Goal: Task Accomplishment & Management: Complete application form

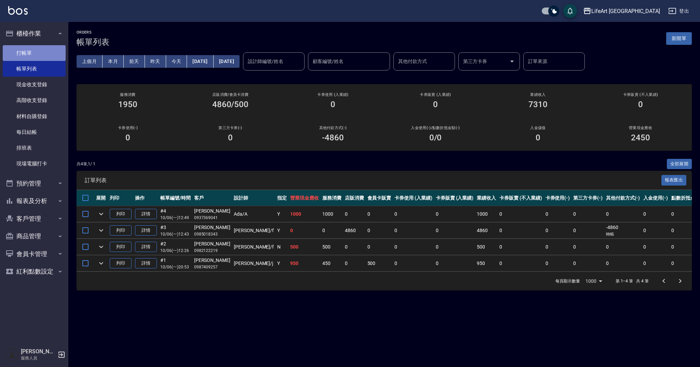
click at [45, 56] on link "打帳單" at bounding box center [34, 53] width 63 height 16
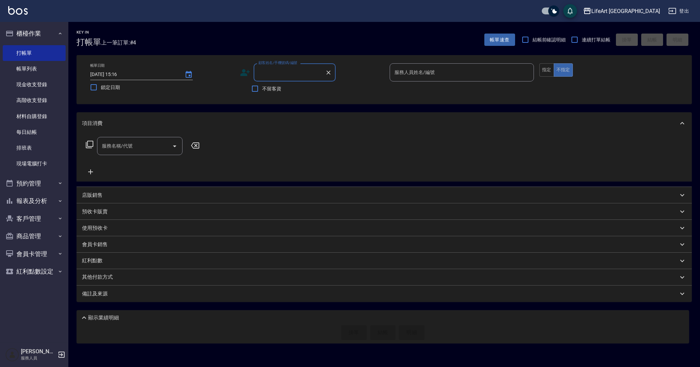
click at [288, 74] on input "顧客姓名/手機號碼/編號" at bounding box center [290, 72] width 66 height 12
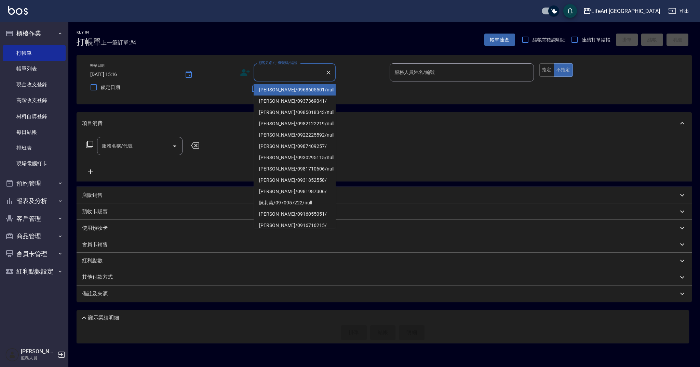
type input "x"
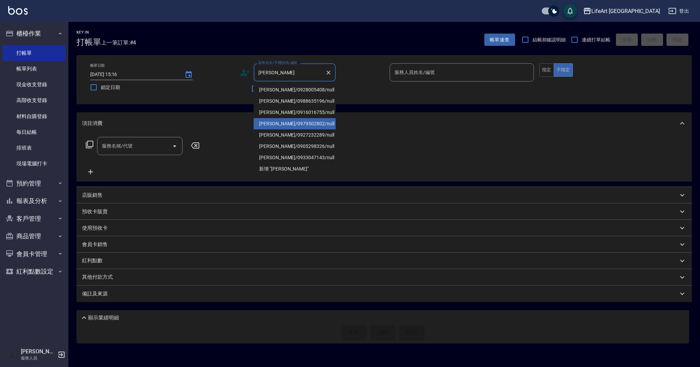
click at [292, 127] on li "[PERSON_NAME]/0979502802/null" at bounding box center [295, 123] width 82 height 11
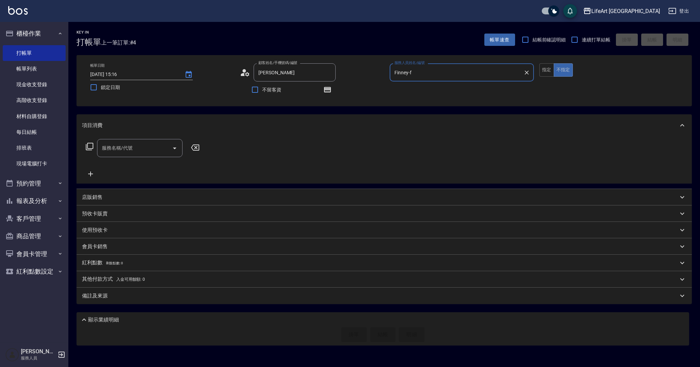
type input "[PERSON_NAME]/0979502802/null"
type input "Finney-f"
click at [148, 158] on div "服務名稱/代號 服務名稱/代號" at bounding box center [143, 158] width 122 height 39
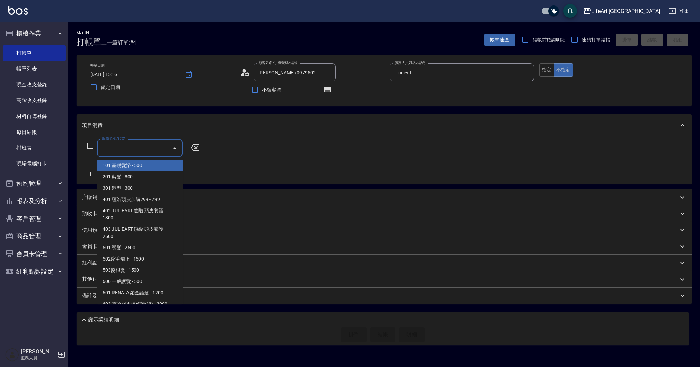
click at [148, 154] on input "服務名稱/代號" at bounding box center [134, 148] width 69 height 12
click at [133, 179] on span "201 剪髮 - 800" at bounding box center [139, 176] width 85 height 11
type input "201 剪髮(201)"
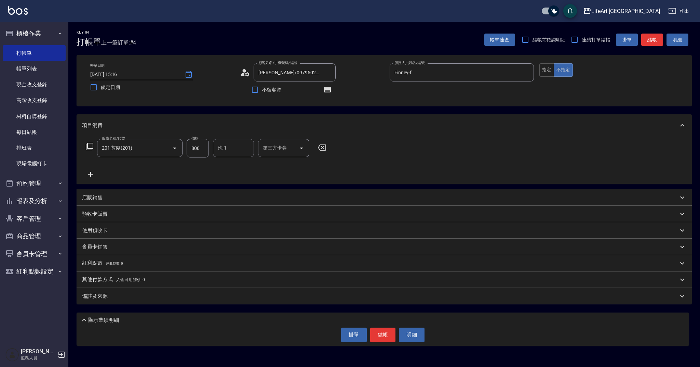
click at [94, 172] on icon at bounding box center [90, 174] width 17 height 8
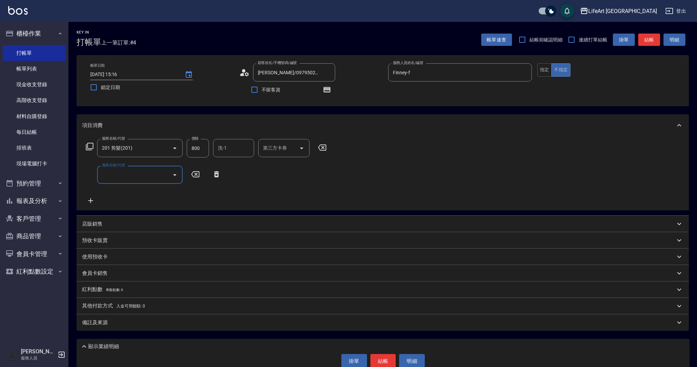
click at [99, 174] on div "服務名稱/代號" at bounding box center [139, 175] width 85 height 18
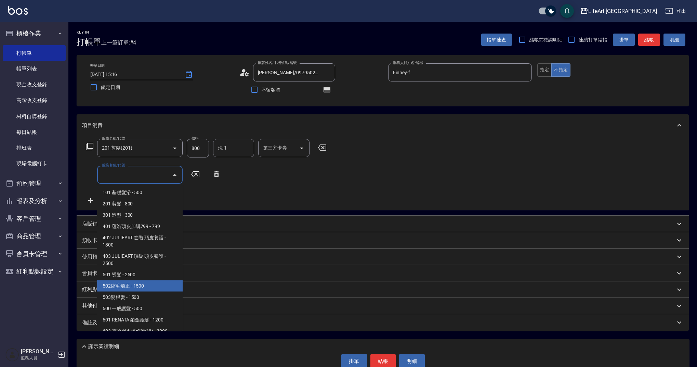
scroll to position [88, 0]
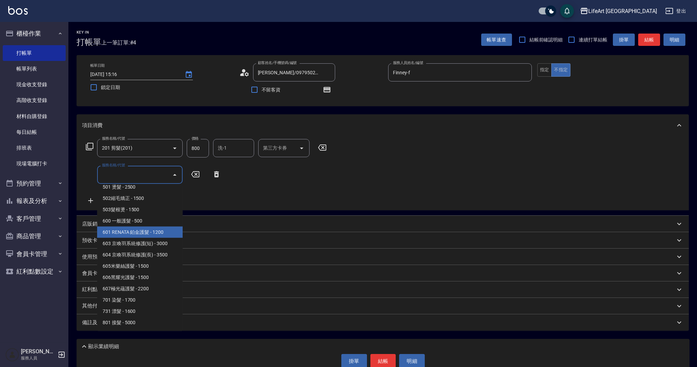
click at [165, 234] on span "601 RENATA 鉑金護髮 - 1200" at bounding box center [139, 231] width 85 height 11
type input "601 RENATA 鉑金護髮(601)"
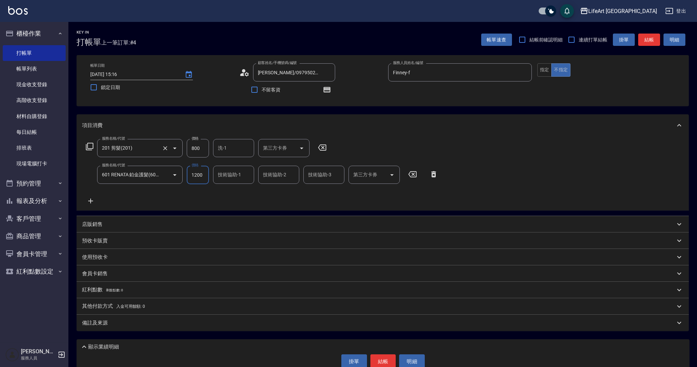
drag, startPoint x: 201, startPoint y: 152, endPoint x: 179, endPoint y: 146, distance: 23.1
click at [179, 146] on div "服務名稱/代號 201 剪髮(201) 服務名稱/代號 價格 800 價格 洗-1 洗-1 第三方卡券 第三方卡券" at bounding box center [206, 148] width 249 height 18
drag, startPoint x: 199, startPoint y: 147, endPoint x: 167, endPoint y: 147, distance: 32.1
click at [167, 147] on div "服務名稱/代號 201 剪髮(201) 服務名稱/代號 價格 800 價格 洗-1 洗-1 第三方卡券 第三方卡券" at bounding box center [206, 148] width 249 height 18
type input "1000"
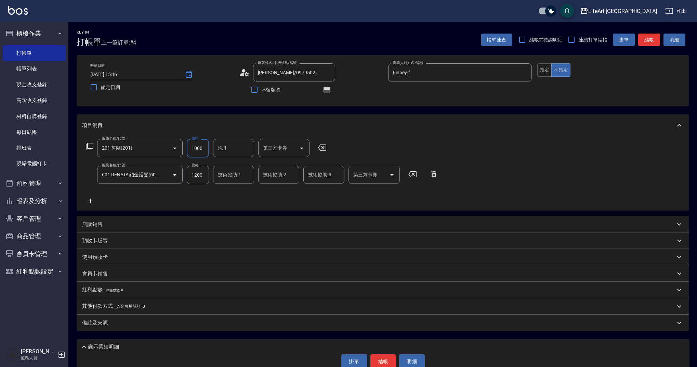
click at [238, 169] on input "技術協助-1" at bounding box center [233, 175] width 35 height 12
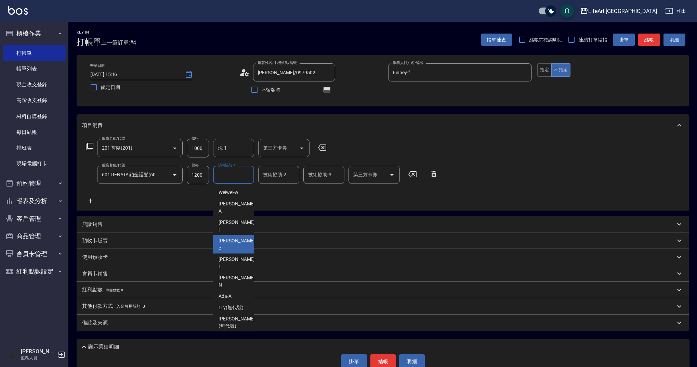
click at [242, 235] on div "Casey -c" at bounding box center [233, 244] width 41 height 18
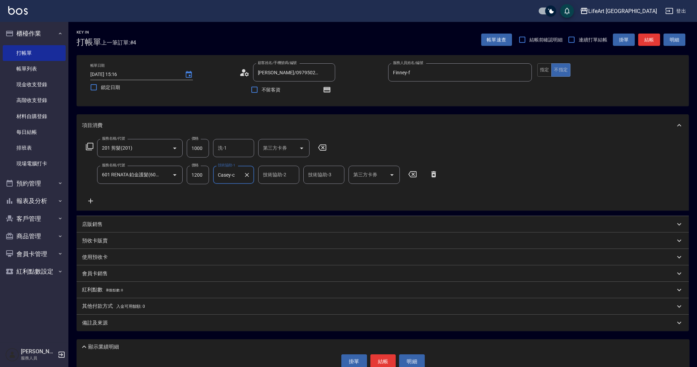
type input "Casey-c"
click at [229, 149] on input "洗-1" at bounding box center [233, 148] width 35 height 12
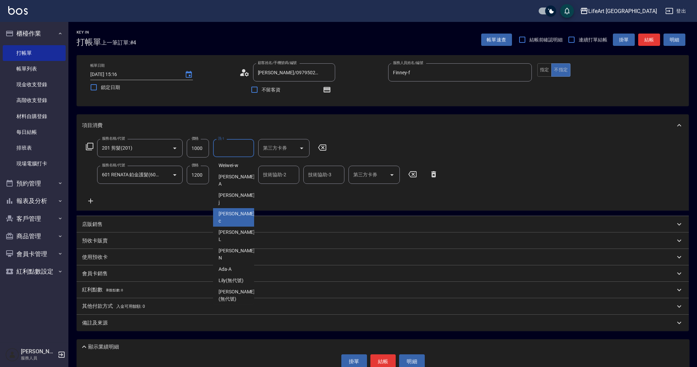
click at [240, 208] on div "Casey -c" at bounding box center [233, 217] width 41 height 18
type input "Casey-c"
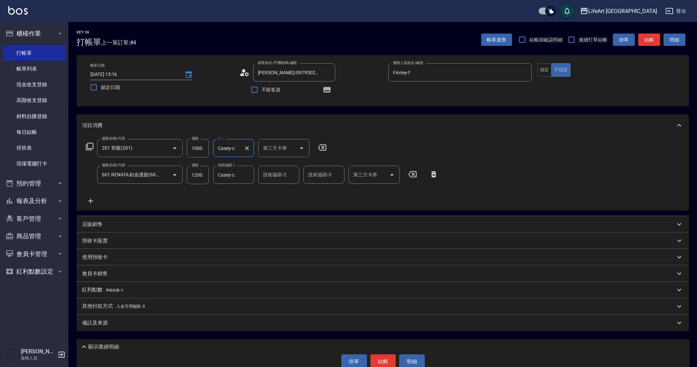
click at [136, 326] on div "備註及來源" at bounding box center [378, 322] width 593 height 7
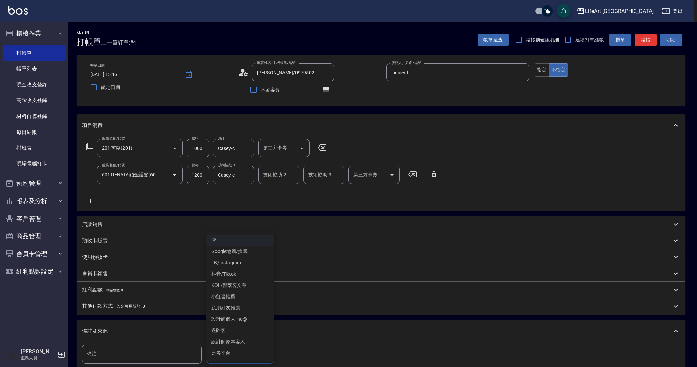
click at [242, 356] on body "LifeArt 蘆洲 登出 櫃檯作業 打帳單 帳單列表 現金收支登錄 高階收支登錄 材料自購登錄 每日結帳 排班表 現場電腦打卡 預約管理 預約管理 單日預約…" at bounding box center [348, 213] width 697 height 426
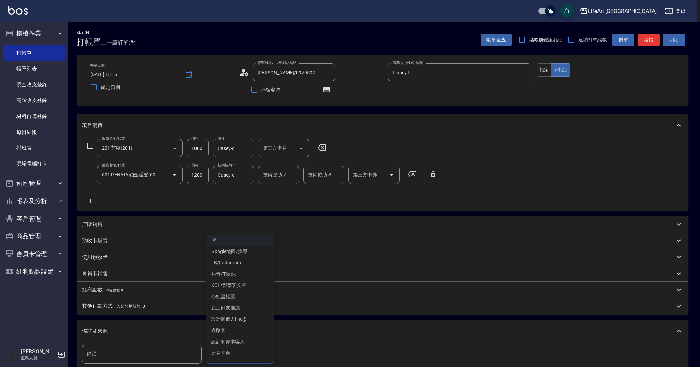
click at [235, 339] on li "設計師原本客人" at bounding box center [240, 341] width 68 height 11
type input "設計師原本客人"
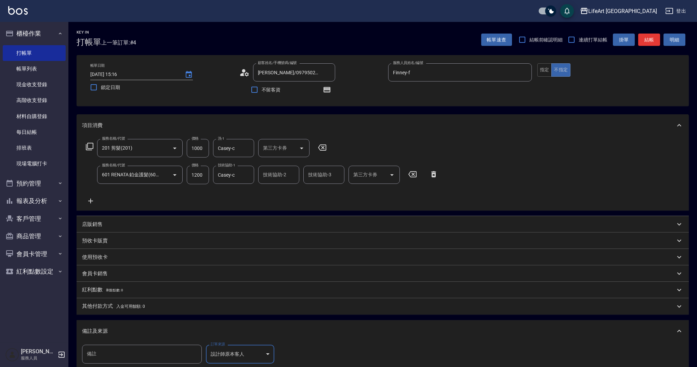
click at [146, 327] on div "備註及來源" at bounding box center [383, 331] width 612 height 22
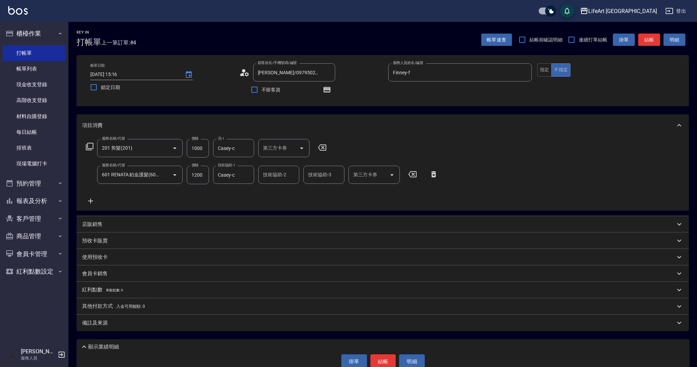
click at [121, 299] on div "其他付款方式 入金可用餘額: 0" at bounding box center [383, 306] width 612 height 16
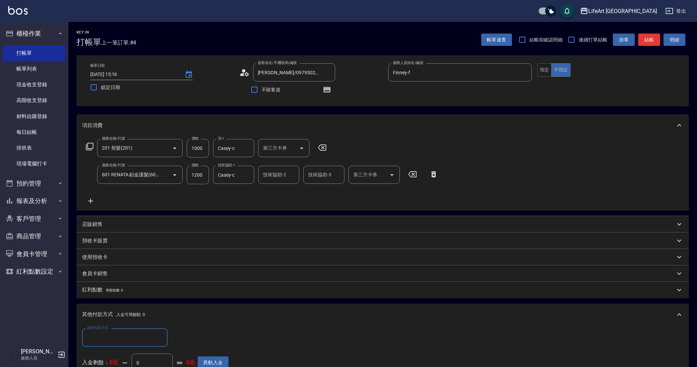
click at [102, 337] on input "其他付款方式" at bounding box center [124, 337] width 79 height 12
click at [105, 287] on span "轉帳" at bounding box center [124, 285] width 85 height 11
type input "轉帳"
drag, startPoint x: 188, startPoint y: 336, endPoint x: 170, endPoint y: 333, distance: 19.1
click at [170, 333] on div "其他付款方式 轉帳 其他付款方式 轉帳金額 0 轉帳金額" at bounding box center [155, 337] width 146 height 18
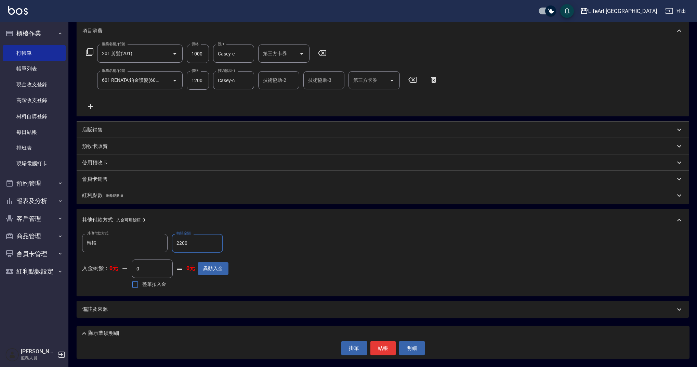
scroll to position [0, 0]
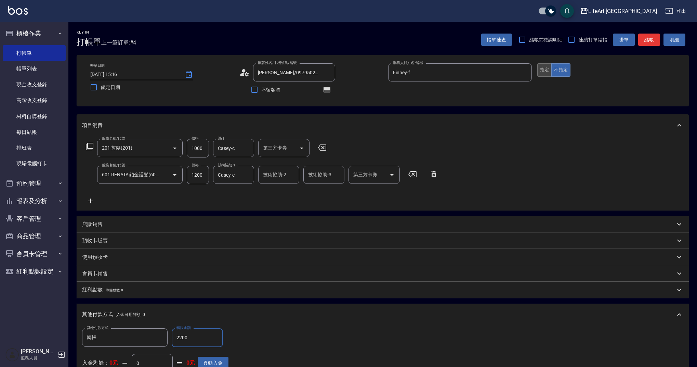
type input "2200"
click at [546, 73] on button "指定" at bounding box center [544, 69] width 15 height 13
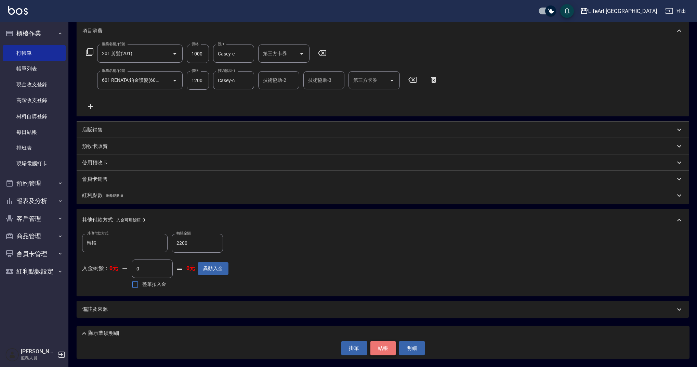
click at [387, 343] on button "結帳" at bounding box center [383, 348] width 26 height 14
